Goal: Task Accomplishment & Management: Complete application form

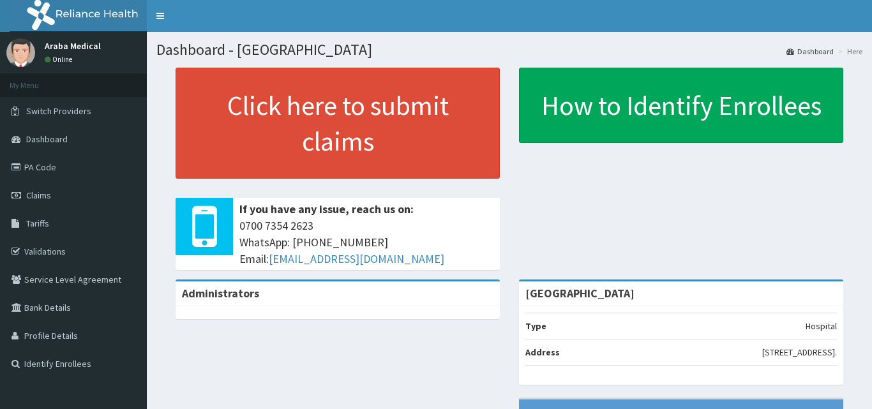
click at [47, 194] on span "Claims" at bounding box center [38, 195] width 25 height 11
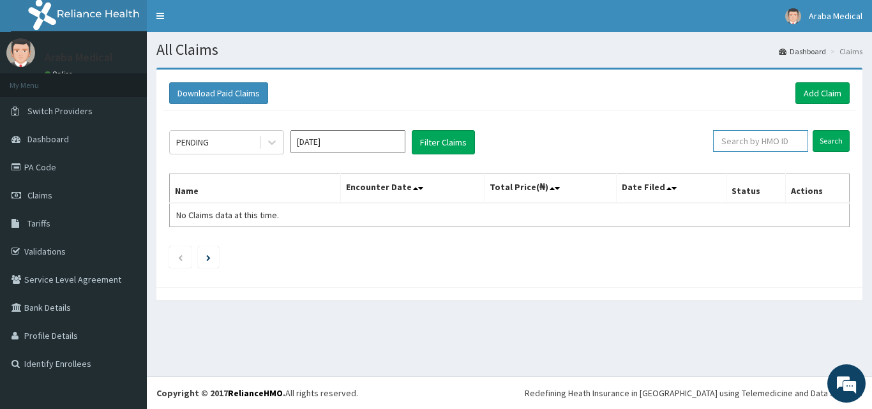
click at [781, 144] on input "text" at bounding box center [760, 141] width 95 height 22
type input "tml/10054/b"
click at [813, 130] on input "Search" at bounding box center [831, 141] width 37 height 22
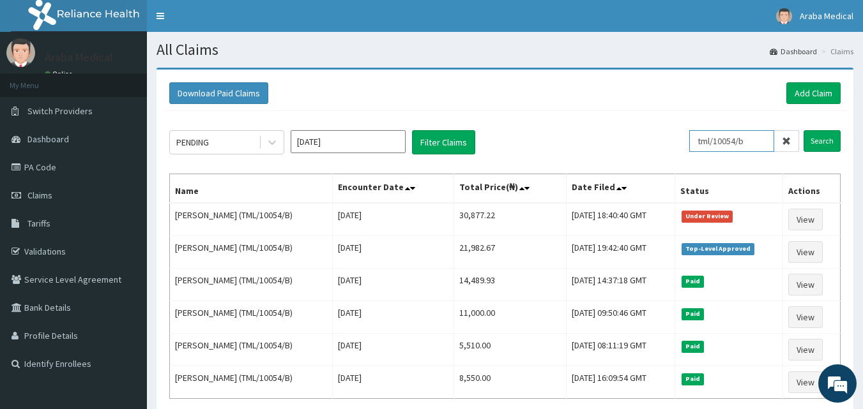
click at [739, 142] on input "tml/10054/b" at bounding box center [731, 141] width 85 height 22
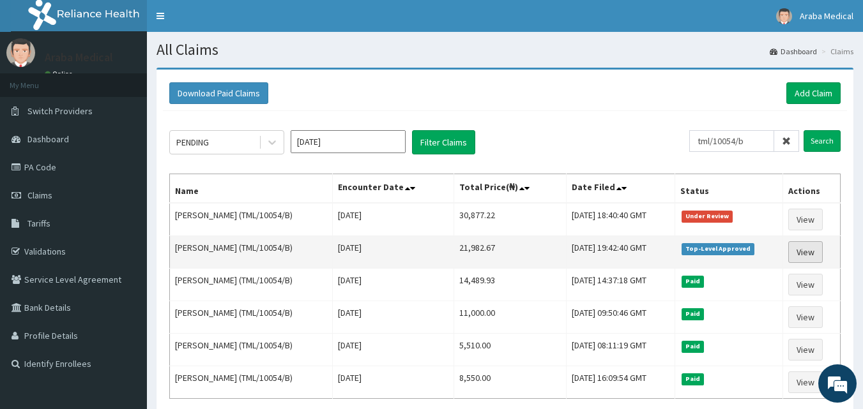
click at [817, 255] on link "View" at bounding box center [805, 252] width 34 height 22
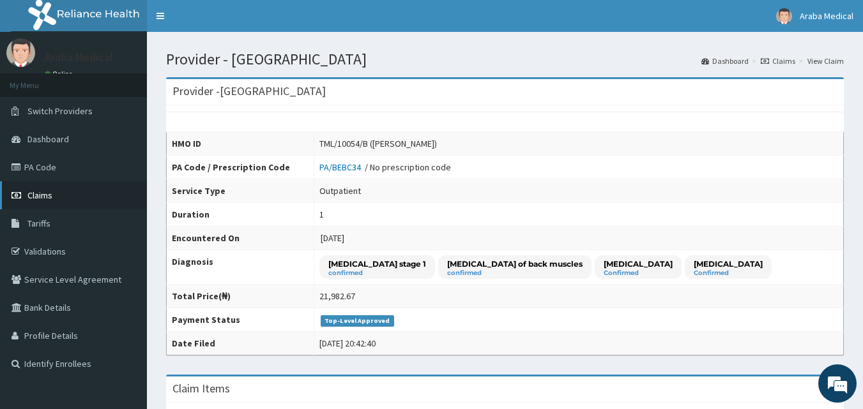
click at [105, 195] on link "Claims" at bounding box center [73, 195] width 147 height 28
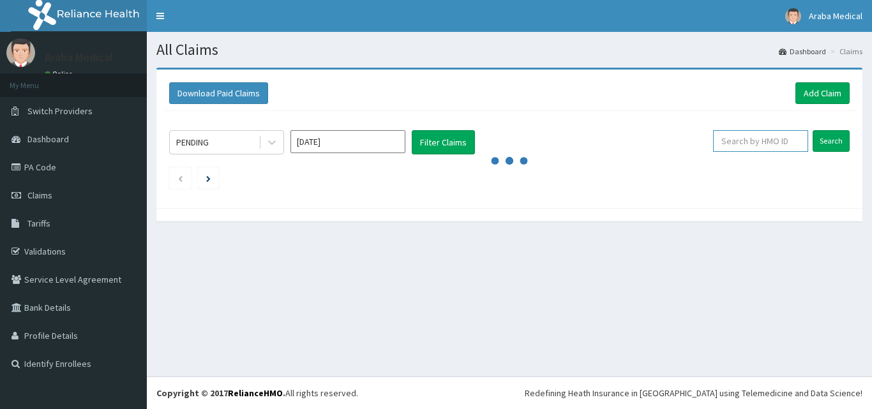
click at [753, 144] on input "text" at bounding box center [760, 141] width 95 height 22
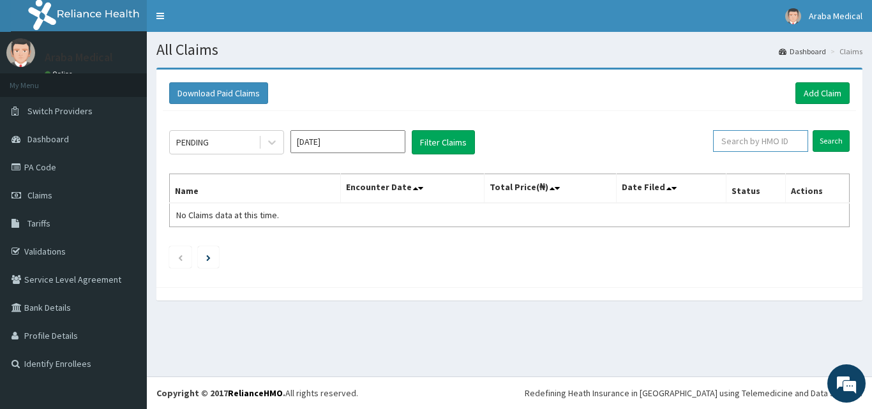
paste input "tml/10054/b"
type input "tml/10054/b"
click at [819, 150] on input "Search" at bounding box center [831, 141] width 37 height 22
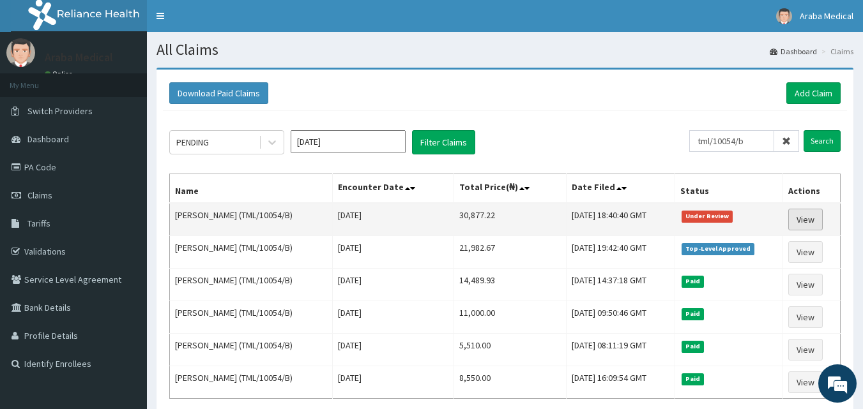
click at [808, 212] on link "View" at bounding box center [805, 220] width 34 height 22
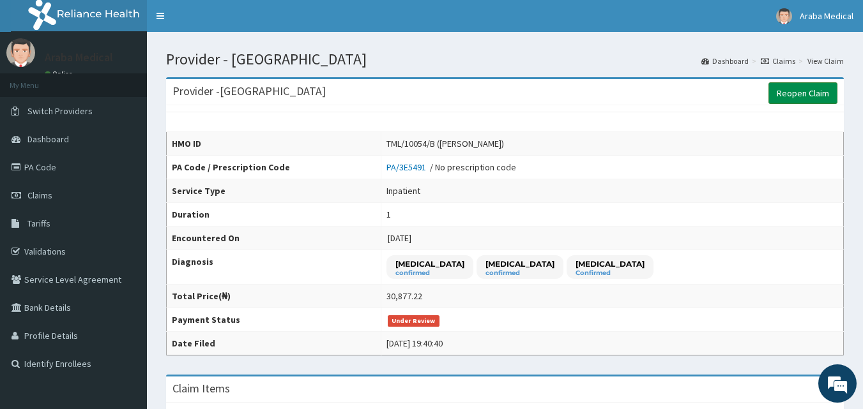
click at [780, 91] on link "Reopen Claim" at bounding box center [802, 93] width 69 height 22
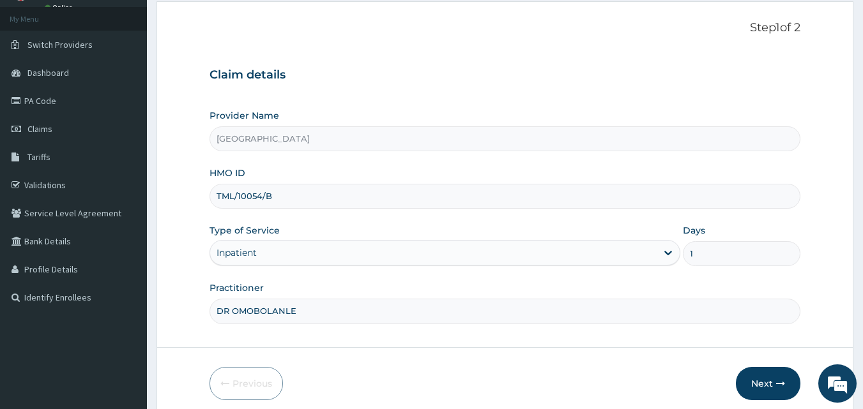
scroll to position [119, 0]
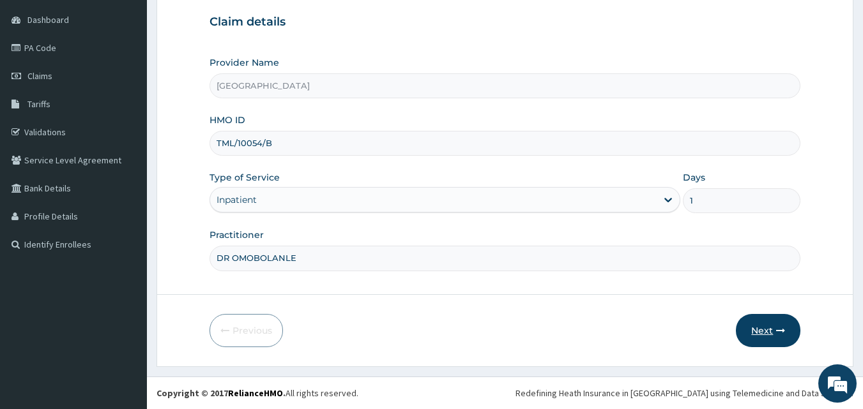
click at [757, 327] on button "Next" at bounding box center [768, 330] width 64 height 33
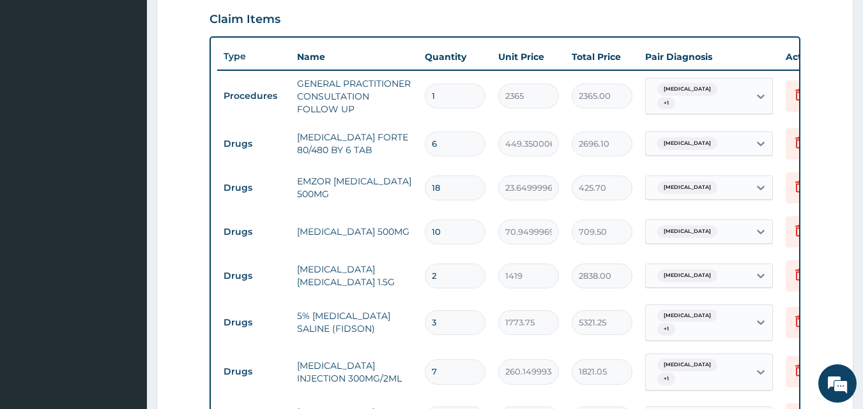
scroll to position [375, 0]
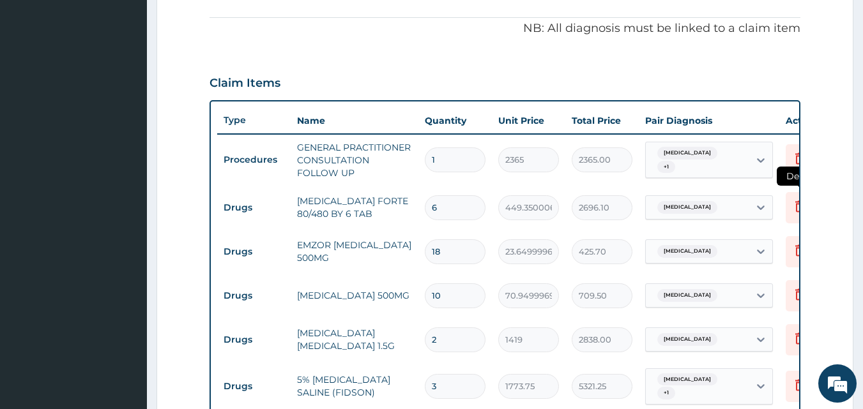
click at [792, 209] on icon at bounding box center [799, 206] width 15 height 15
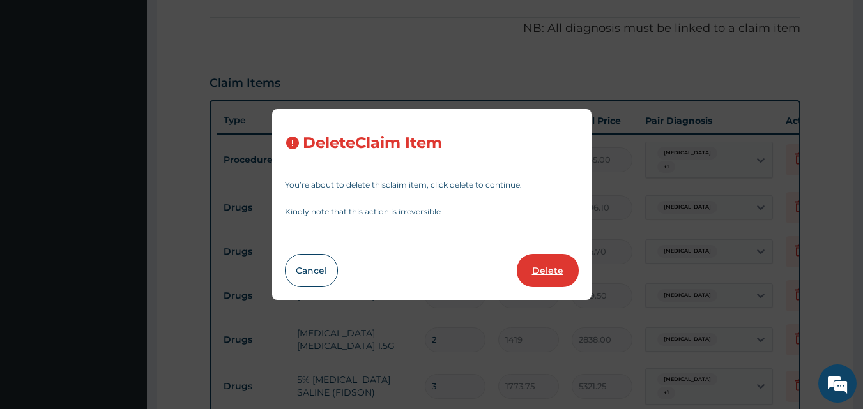
click at [532, 268] on button "Delete" at bounding box center [548, 270] width 62 height 33
type input "18"
type input "23.64999961853027"
type input "425.70"
type input "10"
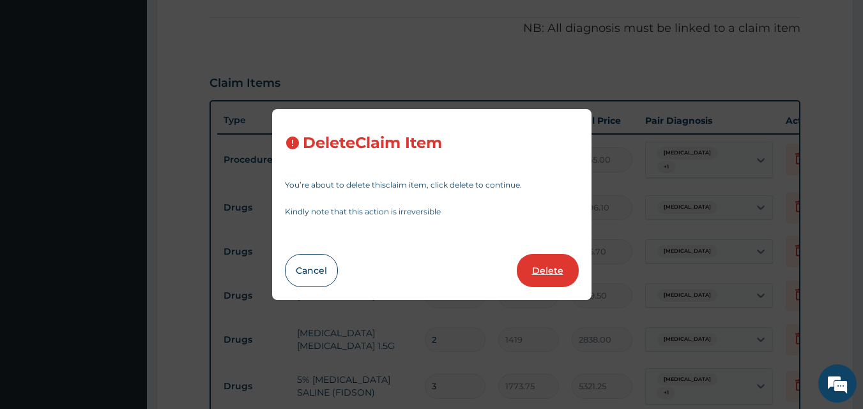
type input "70.94999694824219"
type input "709.50"
type input "2"
type input "1419"
type input "2838.00"
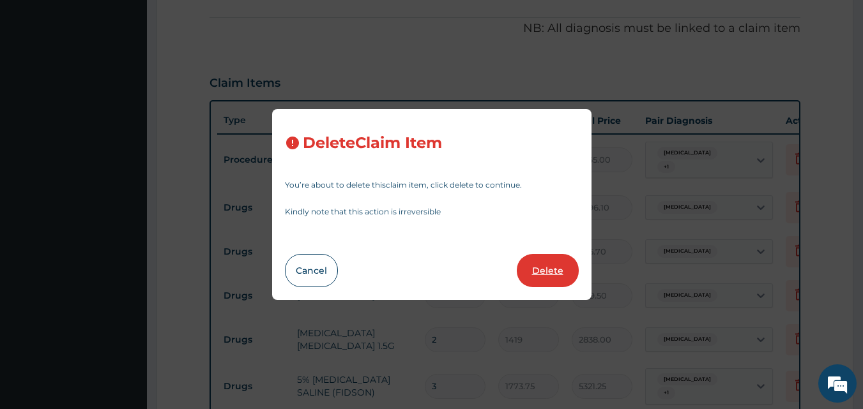
type input "3"
type input "1773.75"
type input "5321.25"
type input "7"
type input "260.1499938964844"
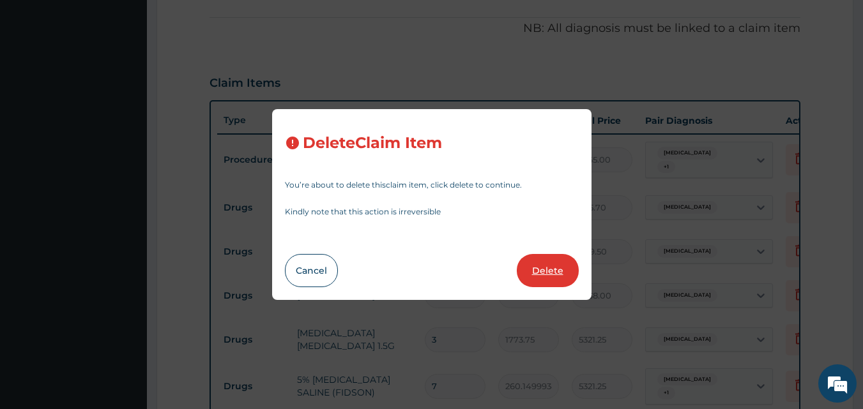
type input "1821.05"
type input "3"
type input "591.25"
type input "1773.75"
type input "1"
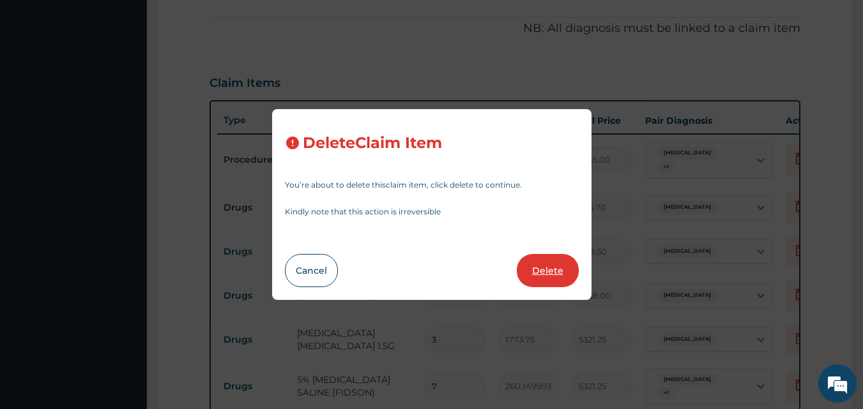
type input "1478.125"
type input "1478.13"
type input "6987.5"
type input "6987.50"
type input "2687.5"
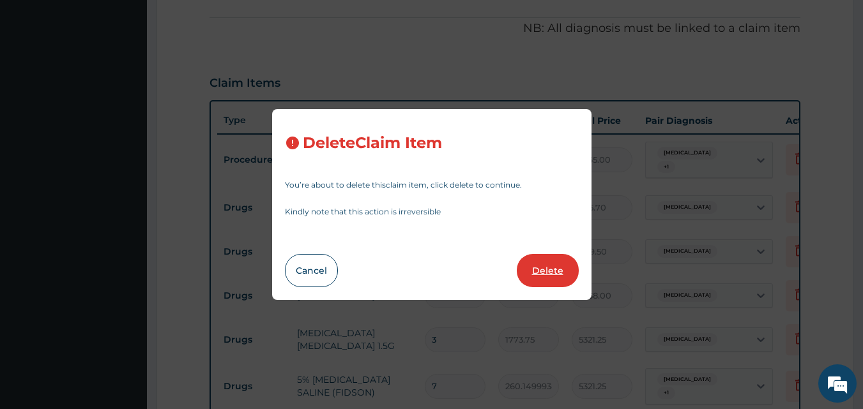
type input "2687.50"
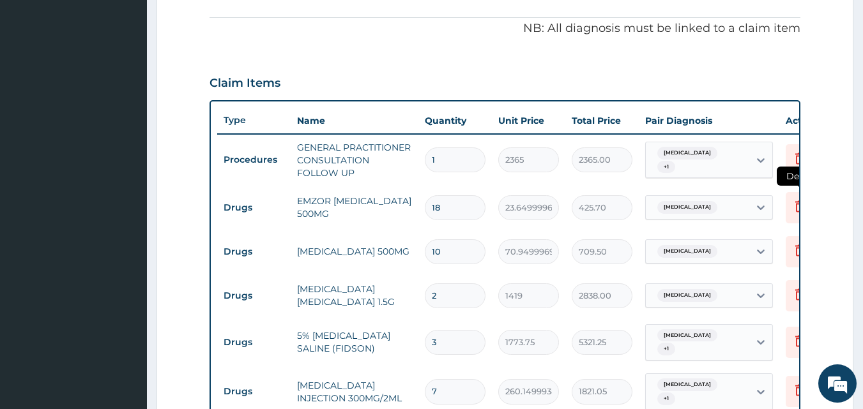
click at [793, 206] on icon at bounding box center [799, 206] width 15 height 15
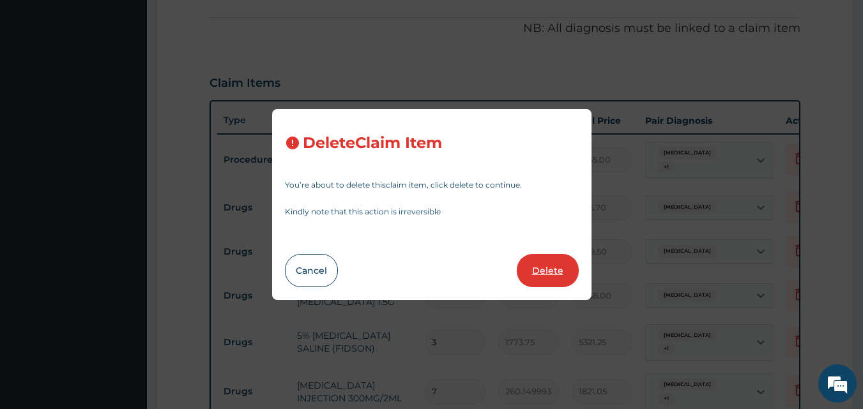
click at [538, 273] on button "Delete" at bounding box center [548, 270] width 62 height 33
type input "10"
type input "70.94999694824219"
type input "709.50"
type input "2"
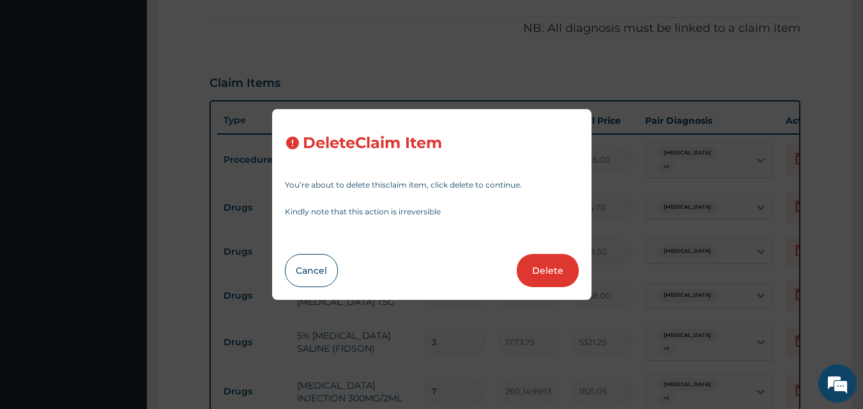
type input "1419"
type input "2838.00"
type input "3"
type input "1773.75"
type input "5321.25"
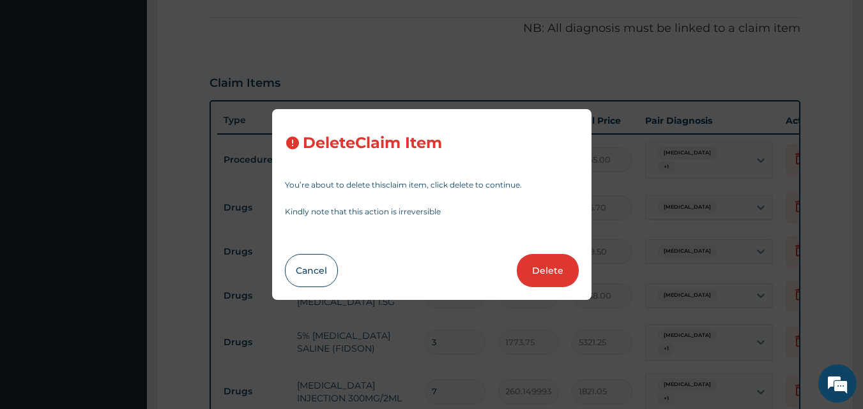
type input "7"
type input "260.1499938964844"
type input "1821.05"
type input "3"
type input "591.25"
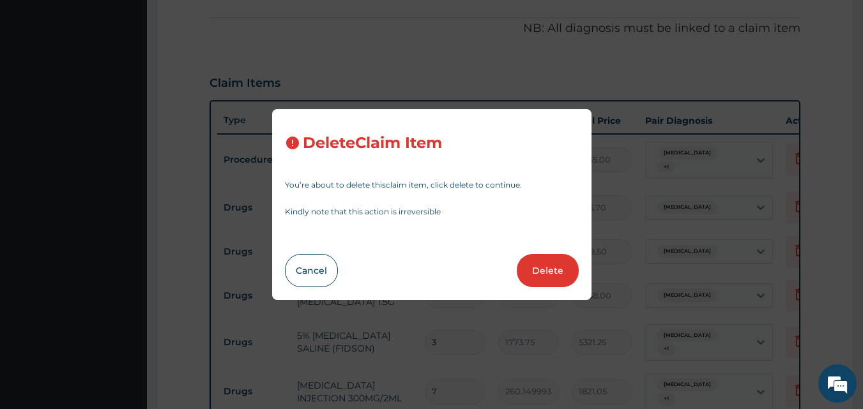
type input "1773.75"
type input "1"
type input "1478.125"
type input "1478.13"
type input "6987.5"
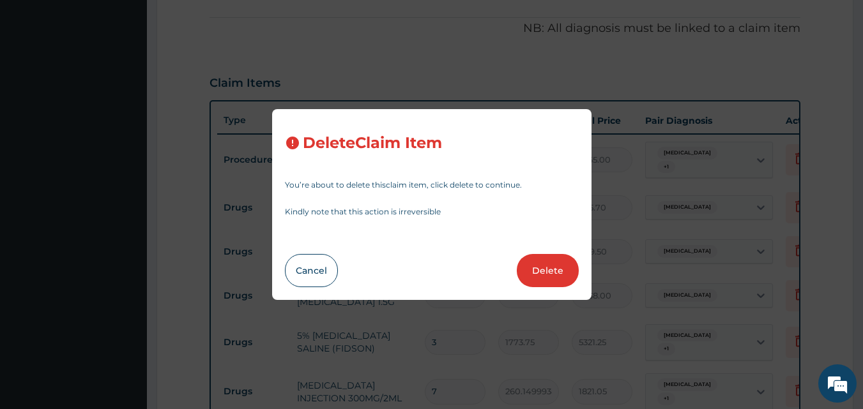
type input "6987.50"
type input "2687.5"
type input "2687.50"
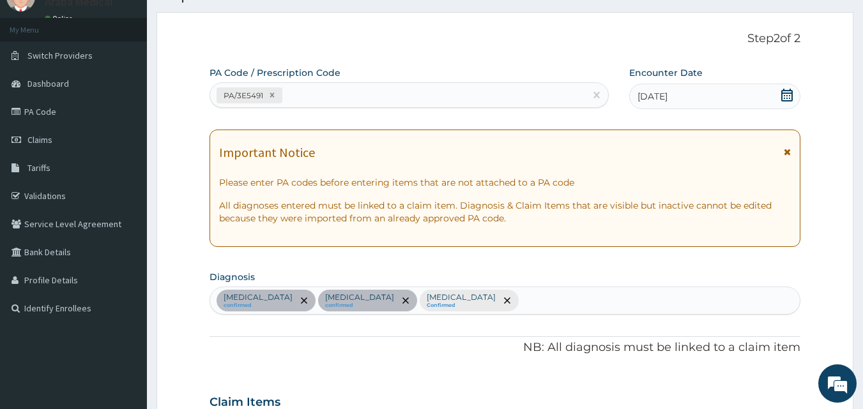
scroll to position [128, 0]
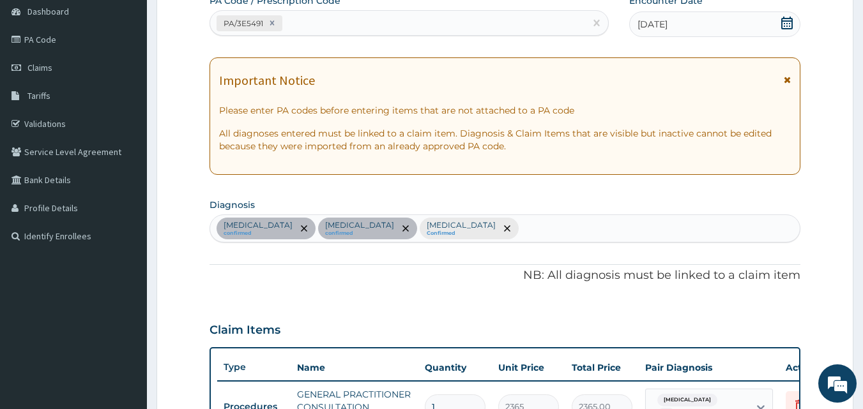
click at [568, 227] on div "Falciparum malaria confirmed Sepsis confirmed Upper respiratory infection Confi…" at bounding box center [505, 228] width 590 height 27
type input "peptic ulcer"
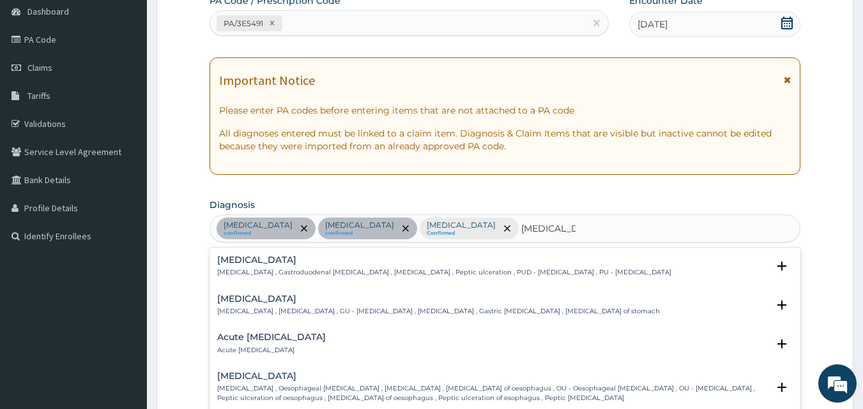
click at [365, 263] on h4 "Peptic ulcer" at bounding box center [444, 260] width 454 height 10
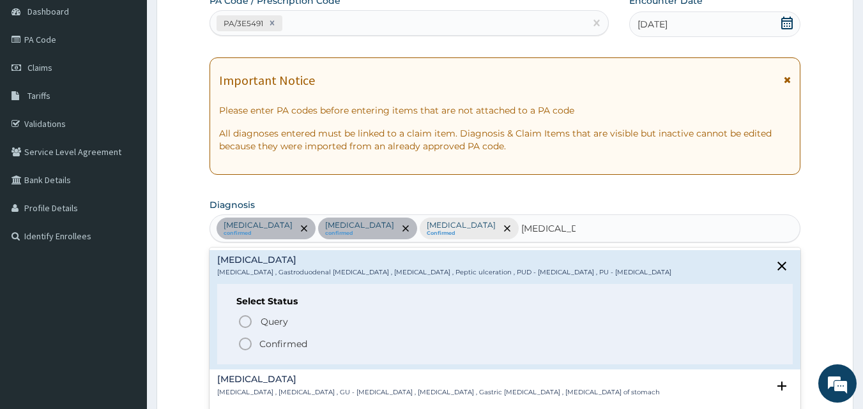
click at [246, 341] on icon "status option filled" at bounding box center [245, 343] width 15 height 15
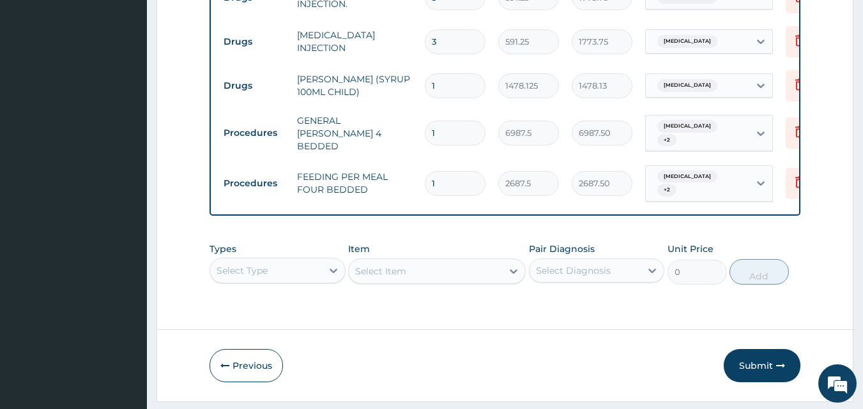
scroll to position [815, 0]
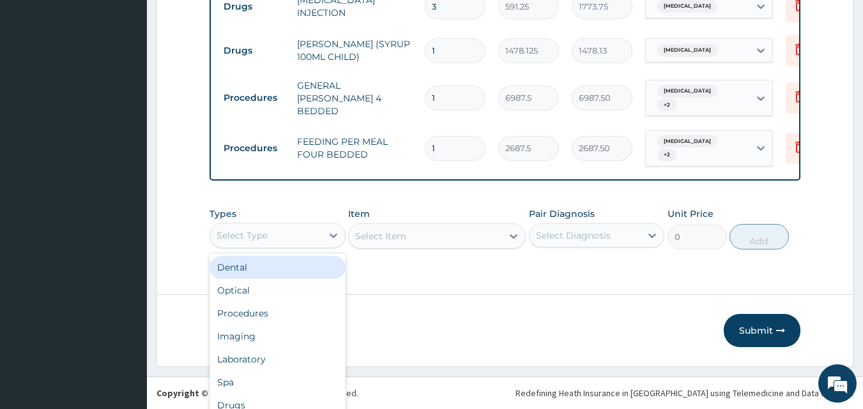
click at [272, 238] on div "option Dental focused, 1 of 10. 10 results available. Use Up and Down to choose…" at bounding box center [277, 236] width 136 height 26
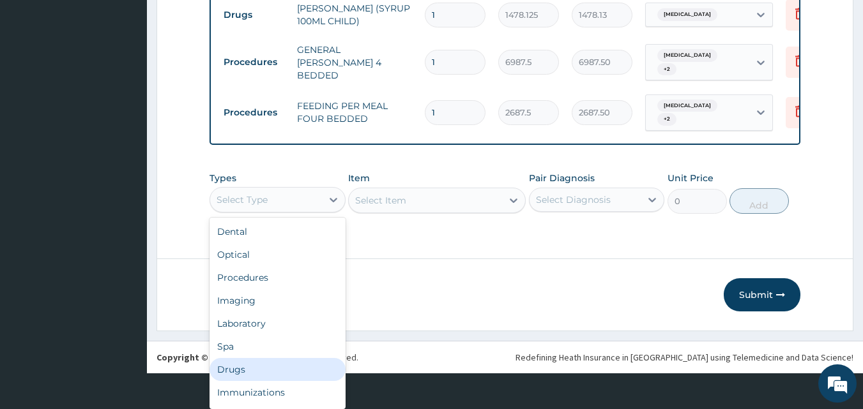
click at [265, 367] on div "Drugs" at bounding box center [277, 369] width 136 height 23
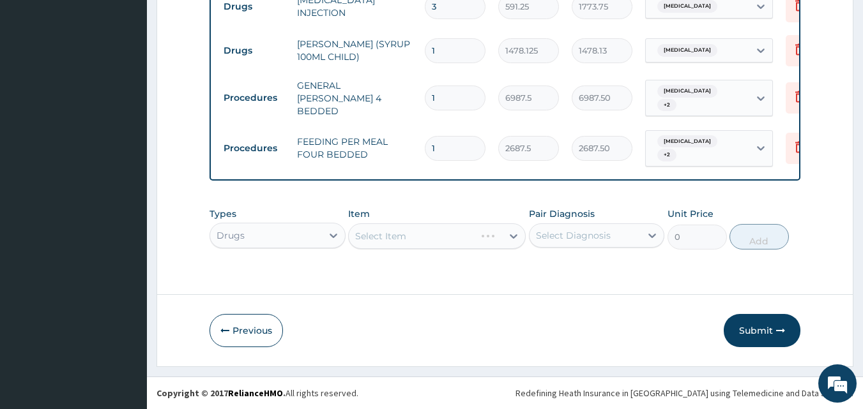
scroll to position [0, 0]
click at [396, 234] on div "Select Item" at bounding box center [436, 236] width 177 height 26
click at [404, 245] on div "Select Item" at bounding box center [436, 236] width 177 height 26
click at [404, 244] on div "Select Item" at bounding box center [436, 236] width 177 height 26
click at [385, 234] on div "Select Item" at bounding box center [380, 236] width 51 height 13
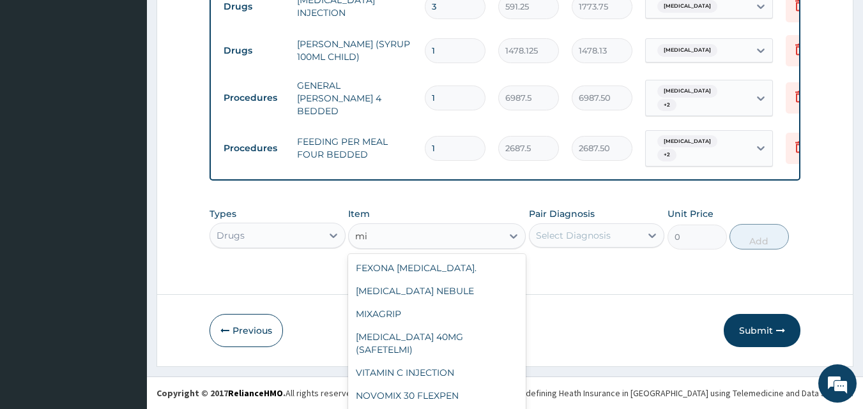
type input "m"
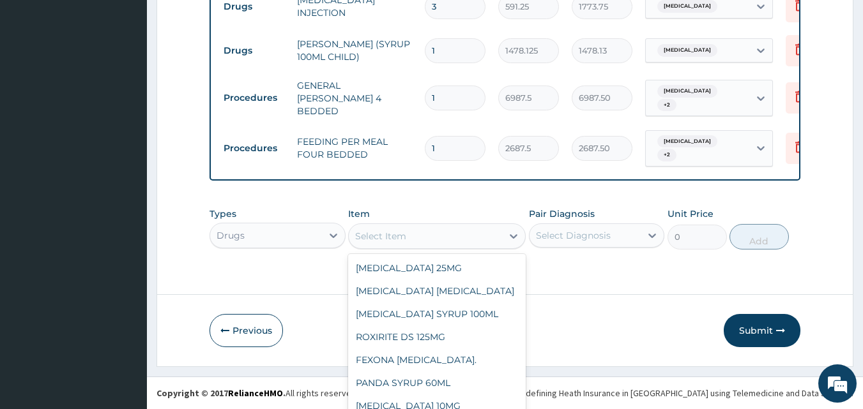
type input "h"
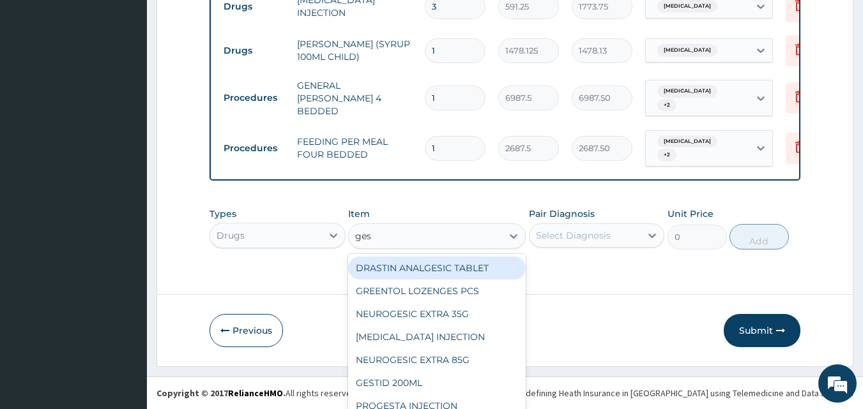
type input "gest"
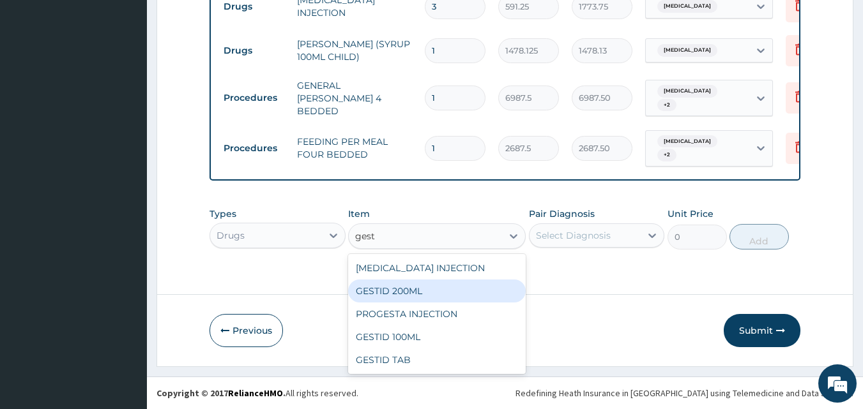
click at [430, 288] on div "GESTID 200ML" at bounding box center [436, 291] width 177 height 23
type input "1064.25"
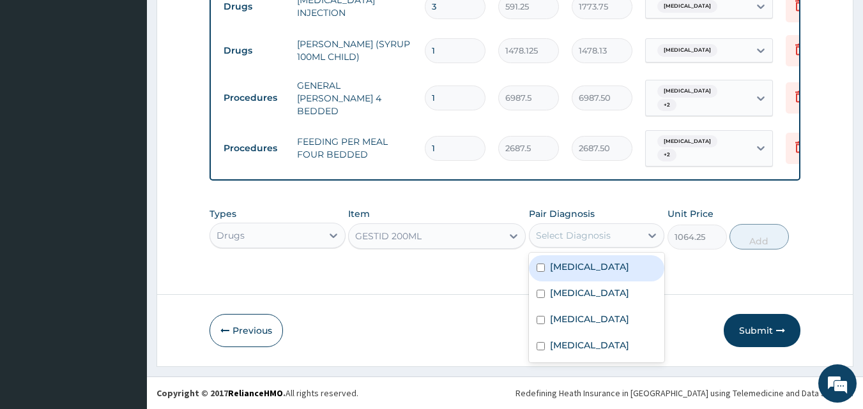
click at [594, 226] on div "Select Diagnosis" at bounding box center [585, 235] width 112 height 20
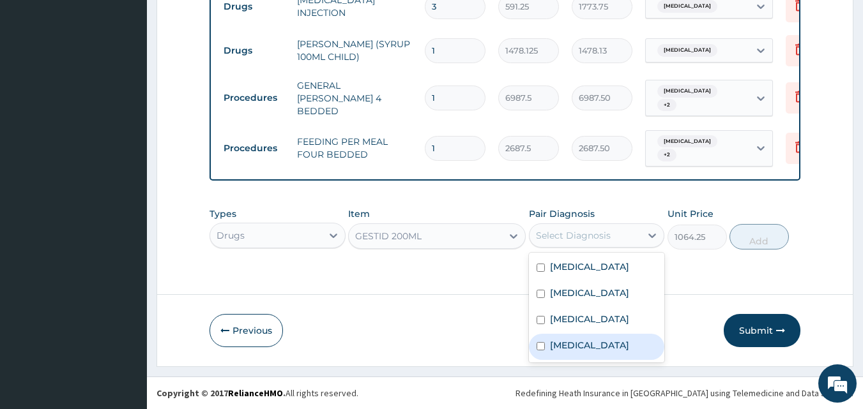
drag, startPoint x: 603, startPoint y: 361, endPoint x: 643, endPoint y: 343, distance: 43.2
click at [605, 360] on div "Peptic ulcer" at bounding box center [597, 347] width 136 height 26
checkbox input "true"
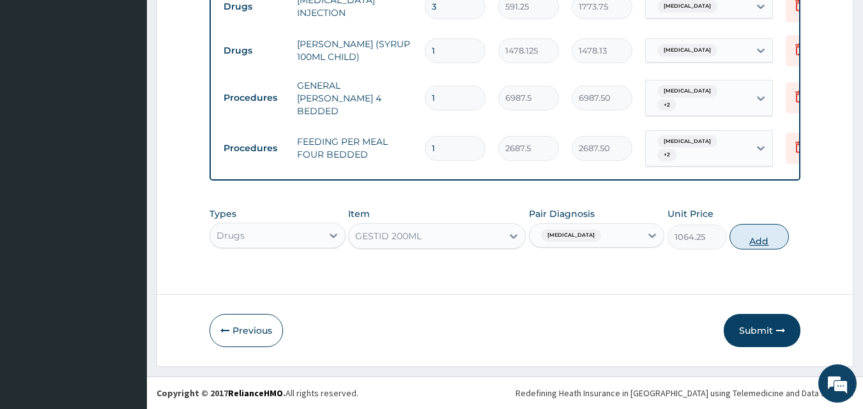
click at [753, 239] on button "Add" at bounding box center [758, 237] width 59 height 26
type input "0"
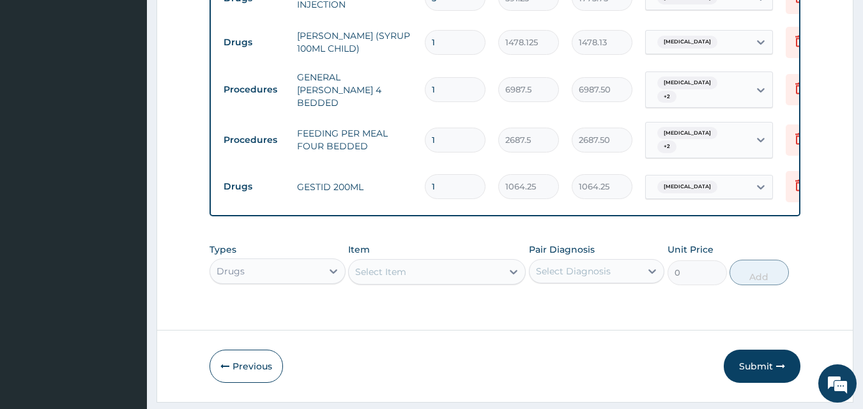
click at [759, 379] on button "Submit" at bounding box center [761, 366] width 77 height 33
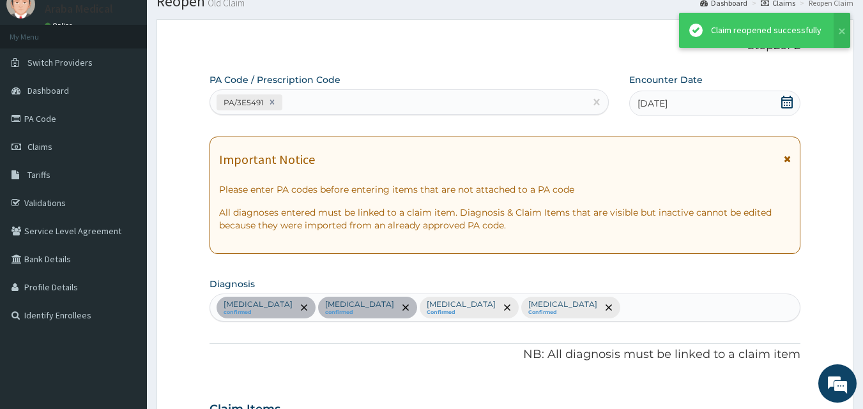
scroll to position [815, 0]
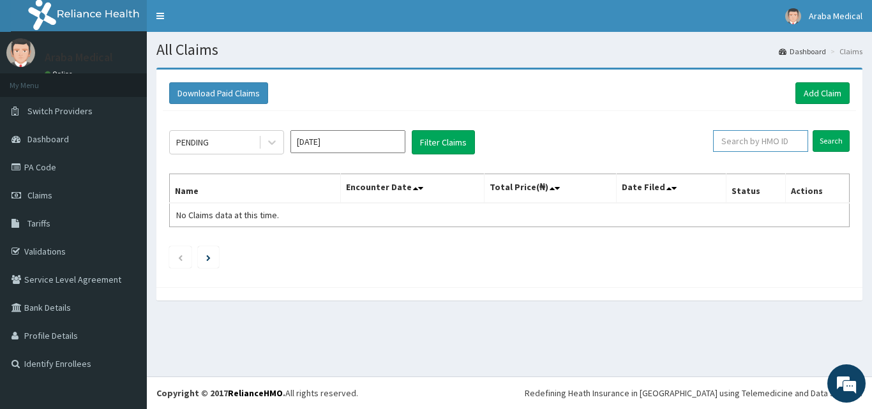
click at [773, 134] on input "text" at bounding box center [760, 141] width 95 height 22
type input "mas/10002/b"
click at [813, 130] on input "Search" at bounding box center [831, 141] width 37 height 22
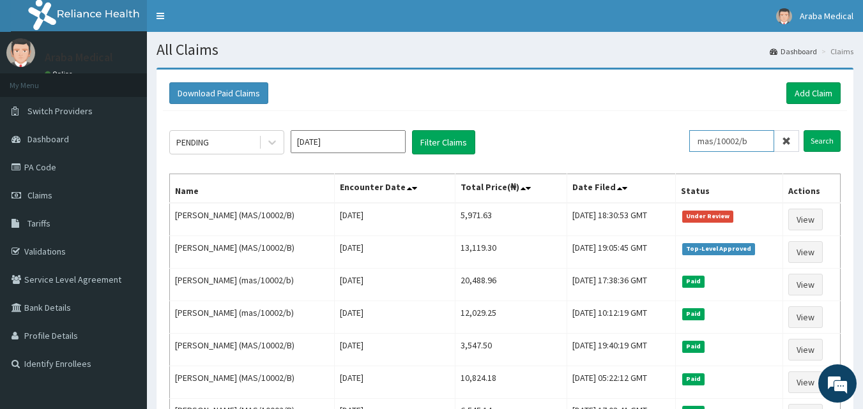
click at [752, 140] on input "mas/10002/b" at bounding box center [731, 141] width 85 height 22
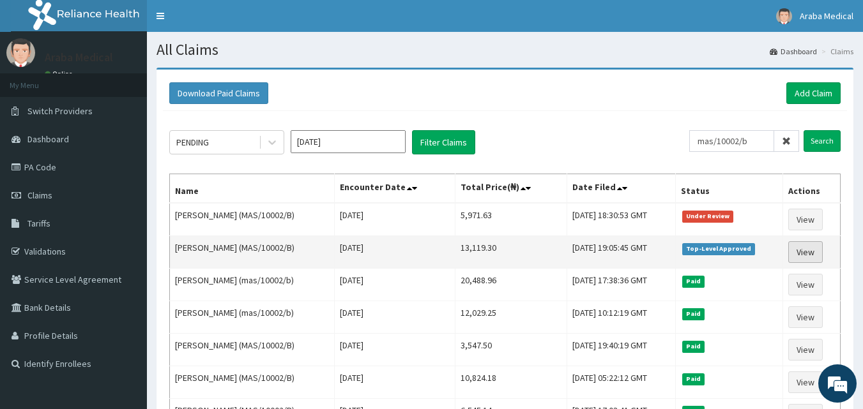
click at [799, 252] on link "View" at bounding box center [805, 252] width 34 height 22
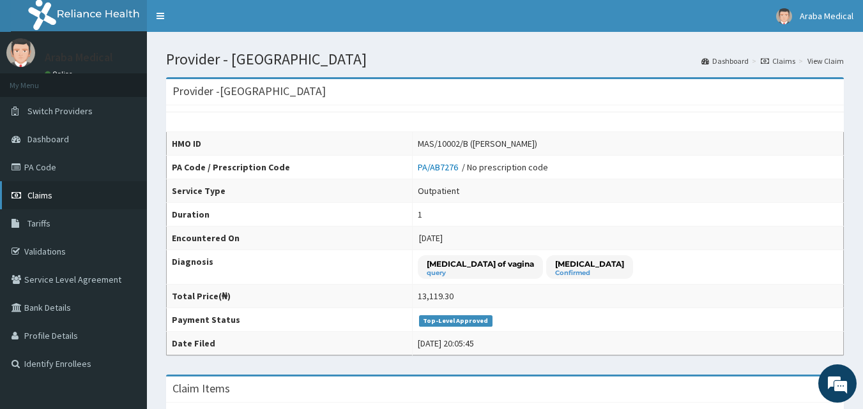
click at [29, 193] on span "Claims" at bounding box center [39, 195] width 25 height 11
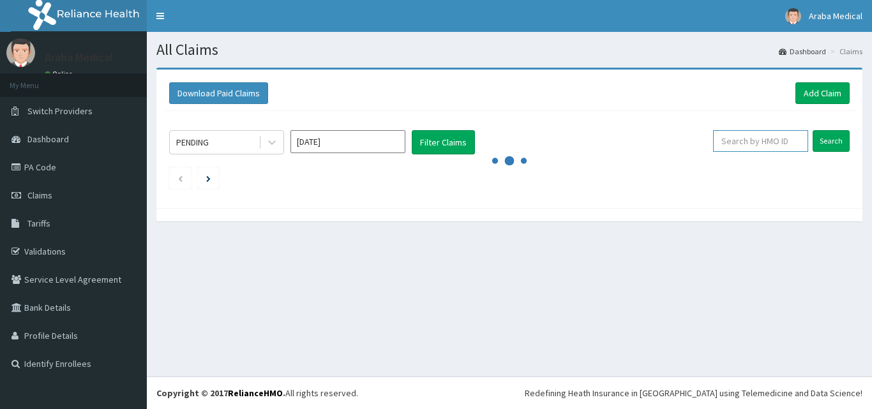
click at [752, 140] on input "text" at bounding box center [760, 141] width 95 height 22
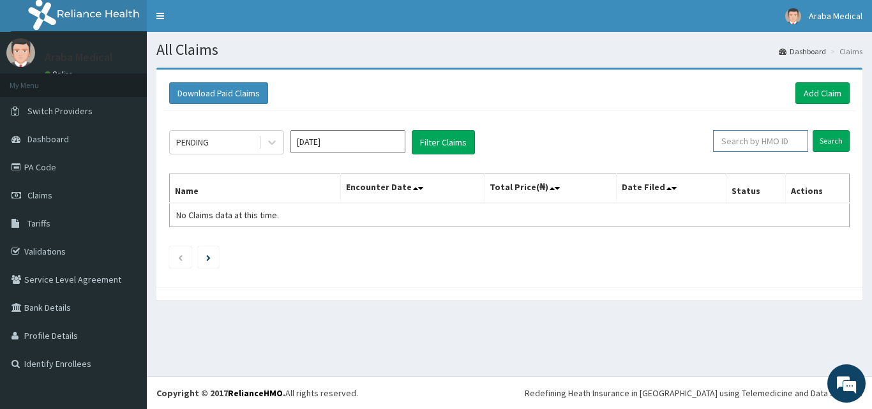
paste input "mas/10002/b"
type input "mas/10002/b"
click at [824, 141] on input "Search" at bounding box center [831, 141] width 37 height 22
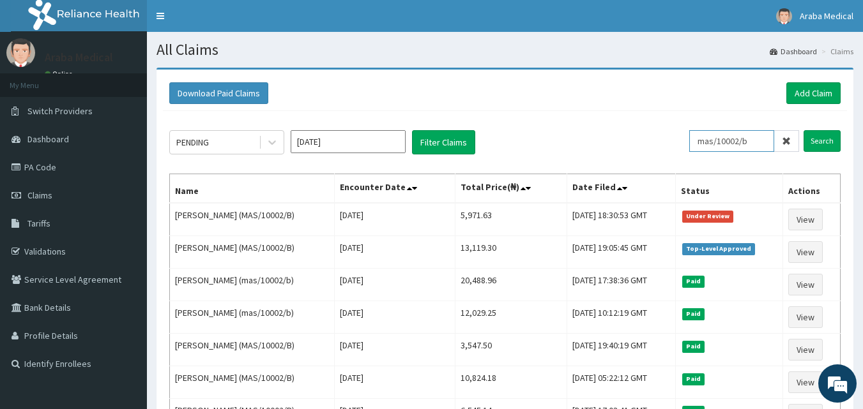
click at [757, 142] on input "mas/10002/b" at bounding box center [731, 141] width 85 height 22
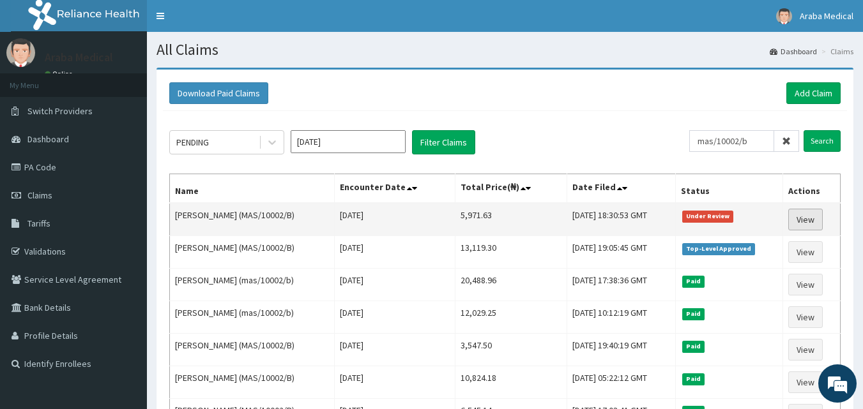
click at [810, 225] on link "View" at bounding box center [805, 220] width 34 height 22
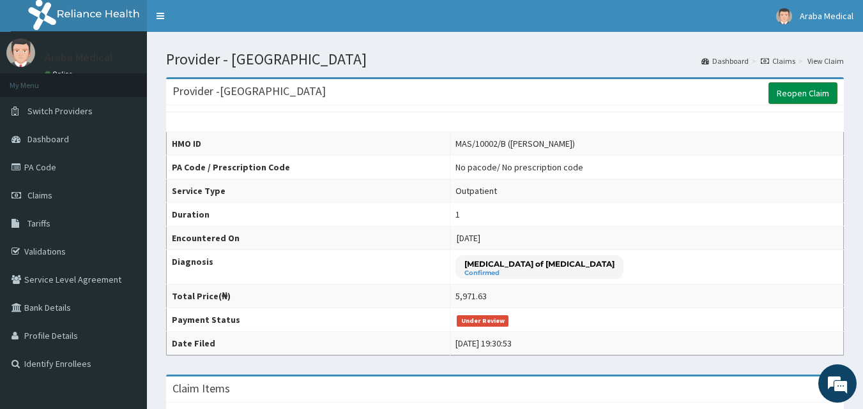
click at [776, 93] on link "Reopen Claim" at bounding box center [802, 93] width 69 height 22
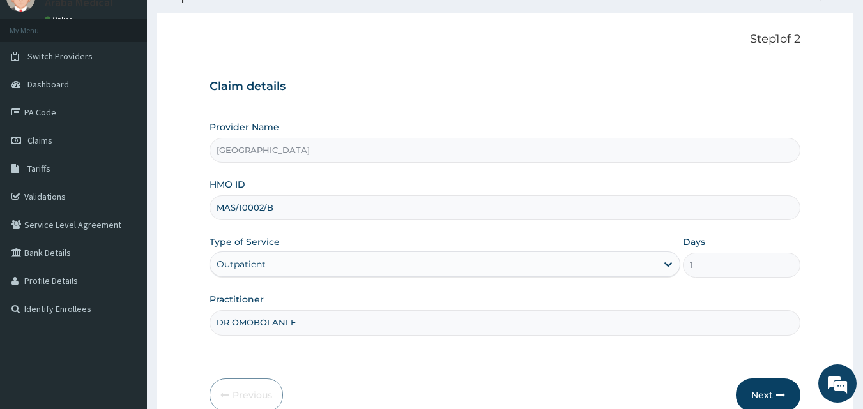
scroll to position [119, 0]
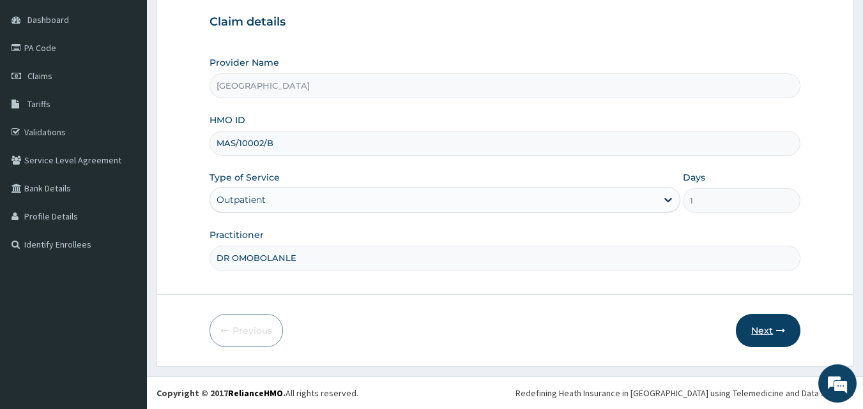
click at [741, 340] on button "Next" at bounding box center [768, 330] width 64 height 33
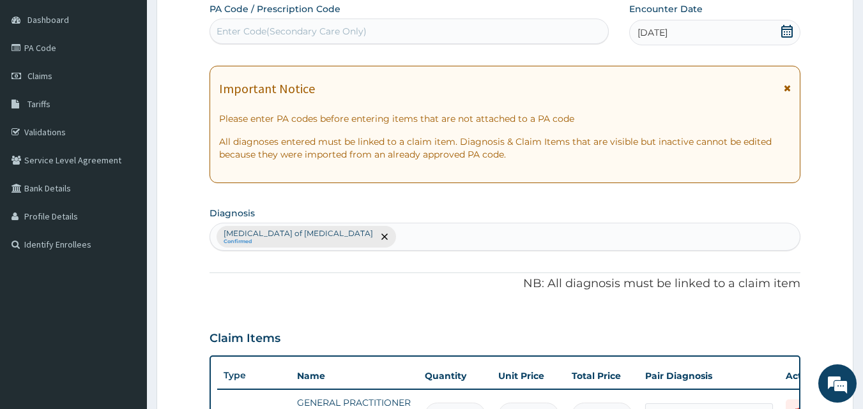
click at [750, 333] on div "Claim Items" at bounding box center [504, 335] width 591 height 33
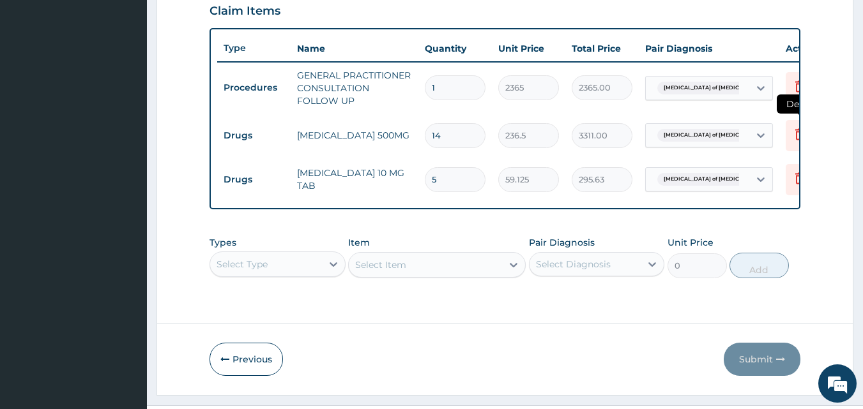
scroll to position [0, 0]
click at [787, 133] on icon at bounding box center [799, 135] width 28 height 31
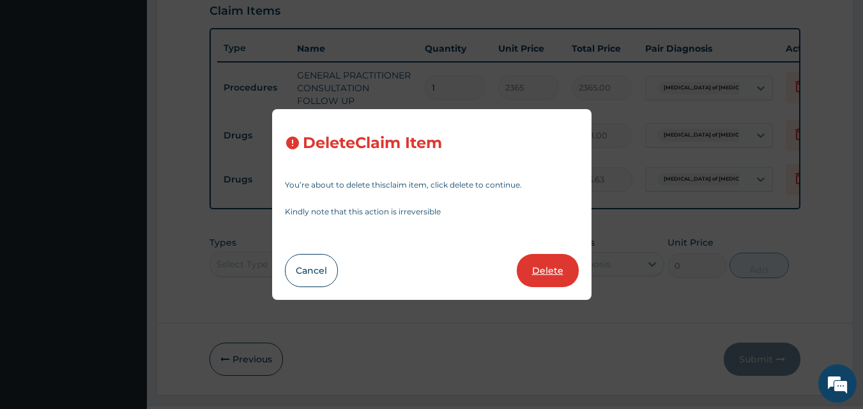
click at [534, 265] on button "Delete" at bounding box center [548, 270] width 62 height 33
type input "5"
type input "59.125"
type input "295.63"
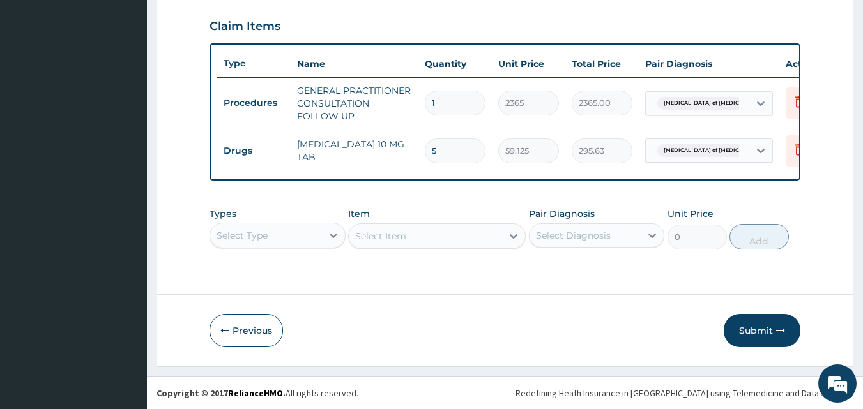
click at [284, 222] on div "Types Select Type Item Select Item Pair Diagnosis Select Diagnosis Unit Price 0…" at bounding box center [504, 228] width 591 height 55
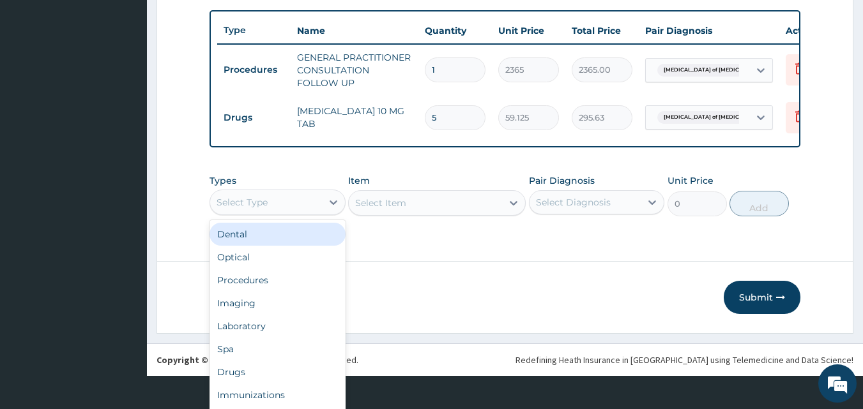
scroll to position [36, 0]
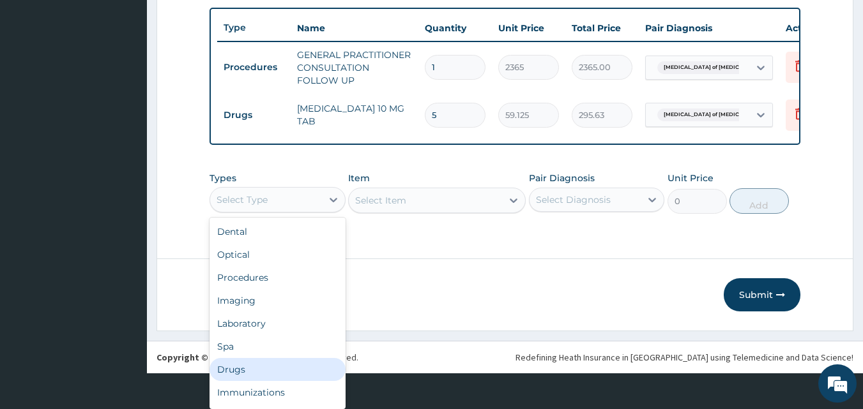
click at [277, 360] on div "Drugs" at bounding box center [277, 369] width 136 height 23
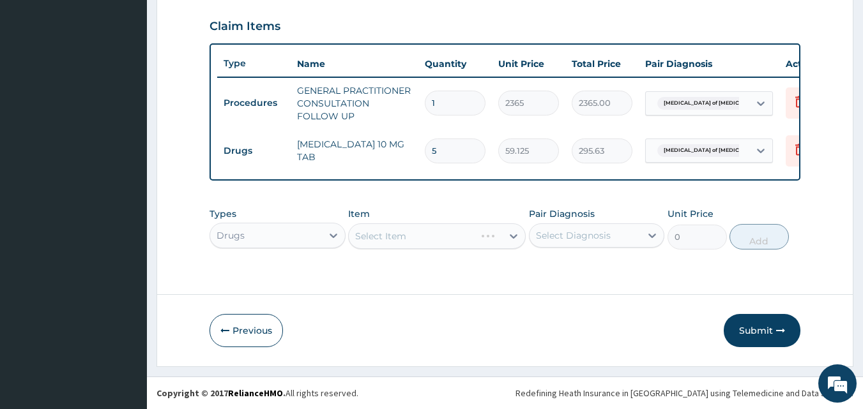
scroll to position [0, 0]
click at [405, 239] on div "Select Item" at bounding box center [436, 236] width 177 height 26
click at [406, 240] on div "Select Item" at bounding box center [436, 236] width 177 height 26
click at [409, 238] on div "Select Item" at bounding box center [425, 236] width 153 height 20
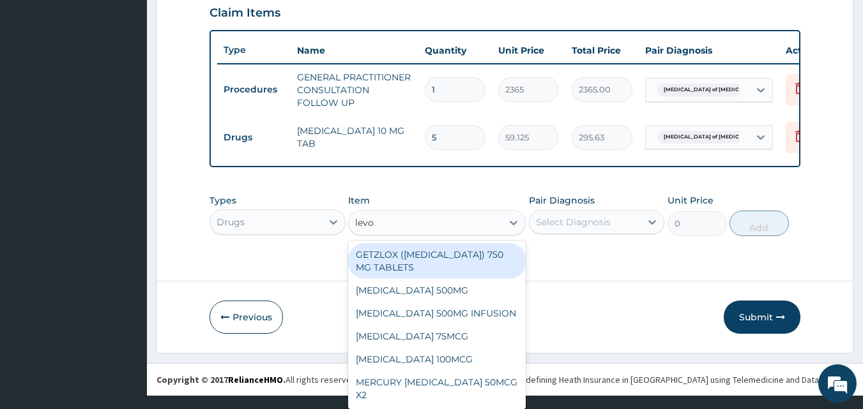
scroll to position [13, 0]
type input "levof"
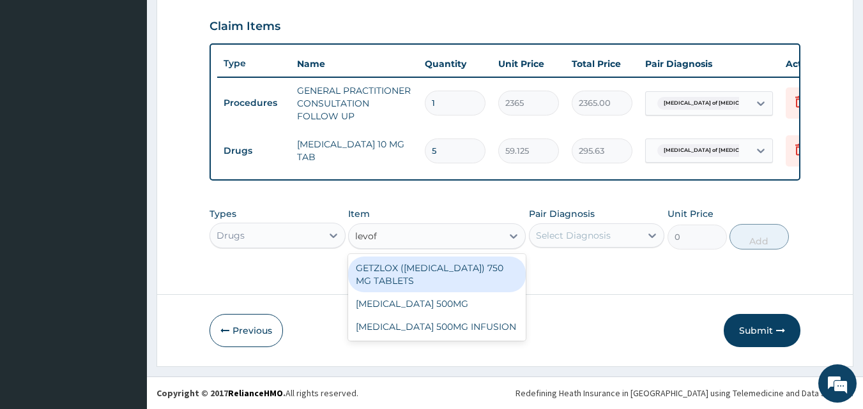
scroll to position [0, 0]
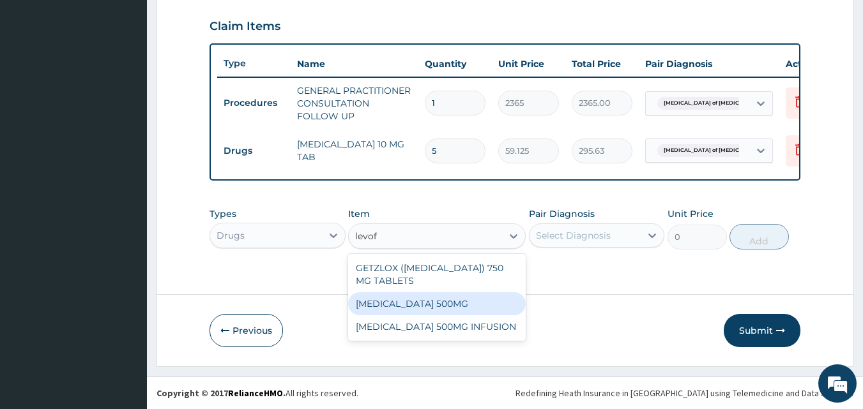
click at [422, 296] on div "LEVOFLOXACIN 500MG" at bounding box center [436, 303] width 177 height 23
type input "236.5"
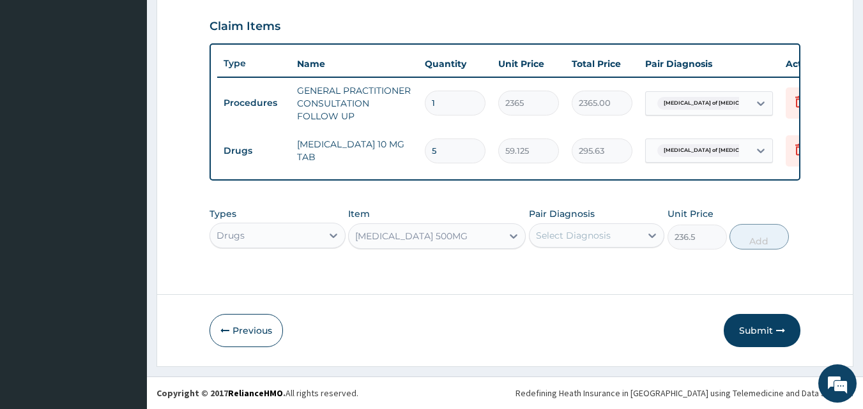
click at [585, 234] on div "Select Diagnosis" at bounding box center [573, 235] width 75 height 13
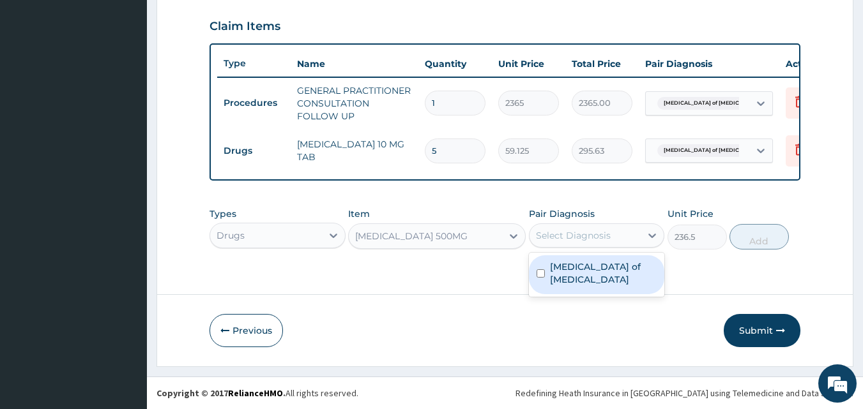
click at [594, 274] on div "Candidiasis of vulva" at bounding box center [597, 274] width 136 height 39
checkbox input "true"
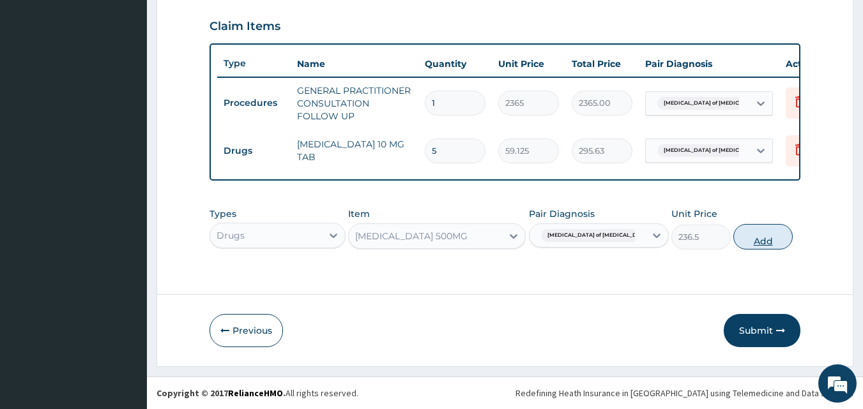
click at [753, 236] on button "Add" at bounding box center [762, 237] width 59 height 26
type input "0"
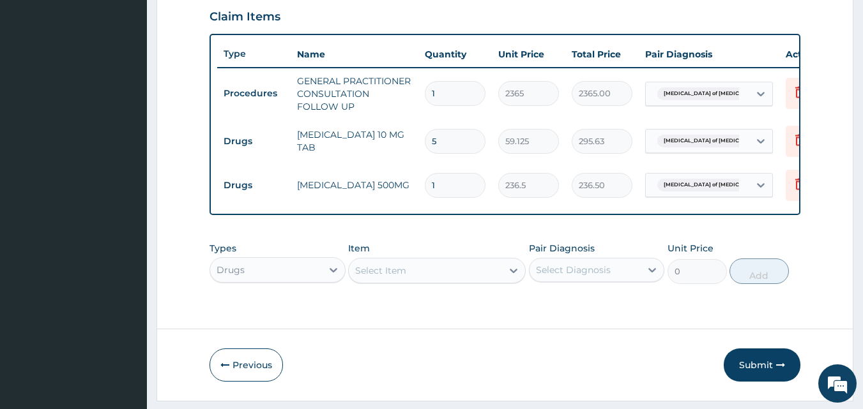
type input "10"
type input "2365.00"
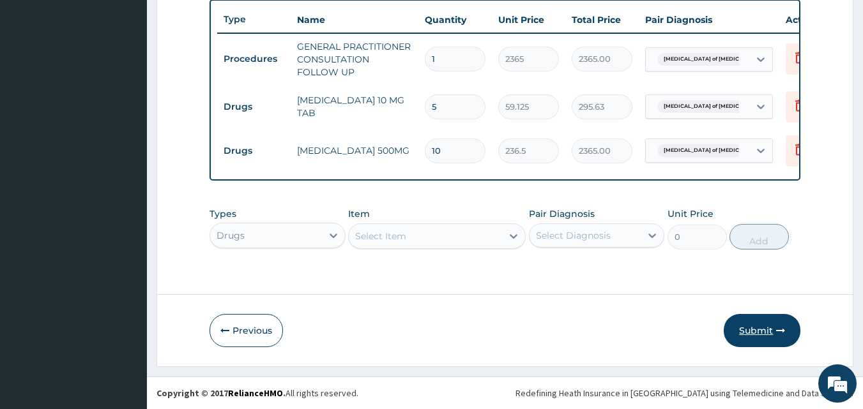
type input "10"
click at [755, 332] on button "Submit" at bounding box center [761, 330] width 77 height 33
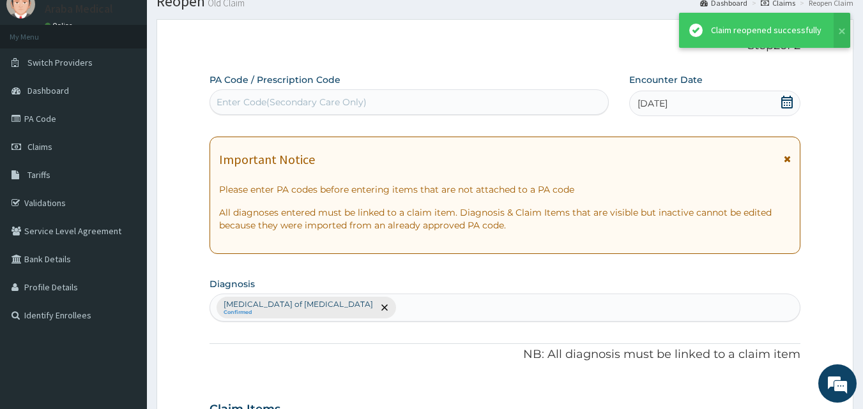
scroll to position [485, 0]
